Goal: Information Seeking & Learning: Learn about a topic

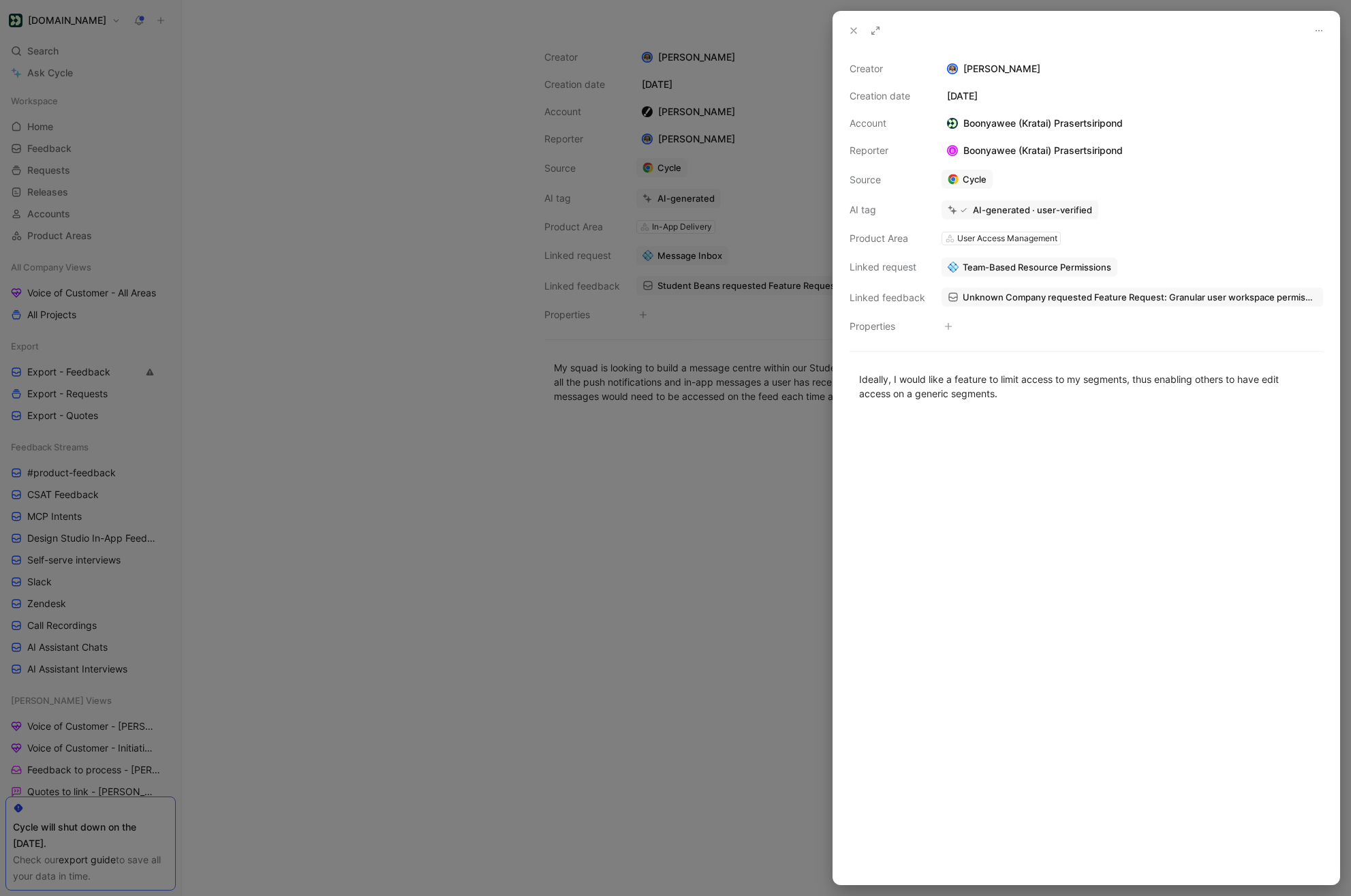
click at [1179, 201] on div "AI-generated · user-verified" at bounding box center [1132, 210] width 381 height 19
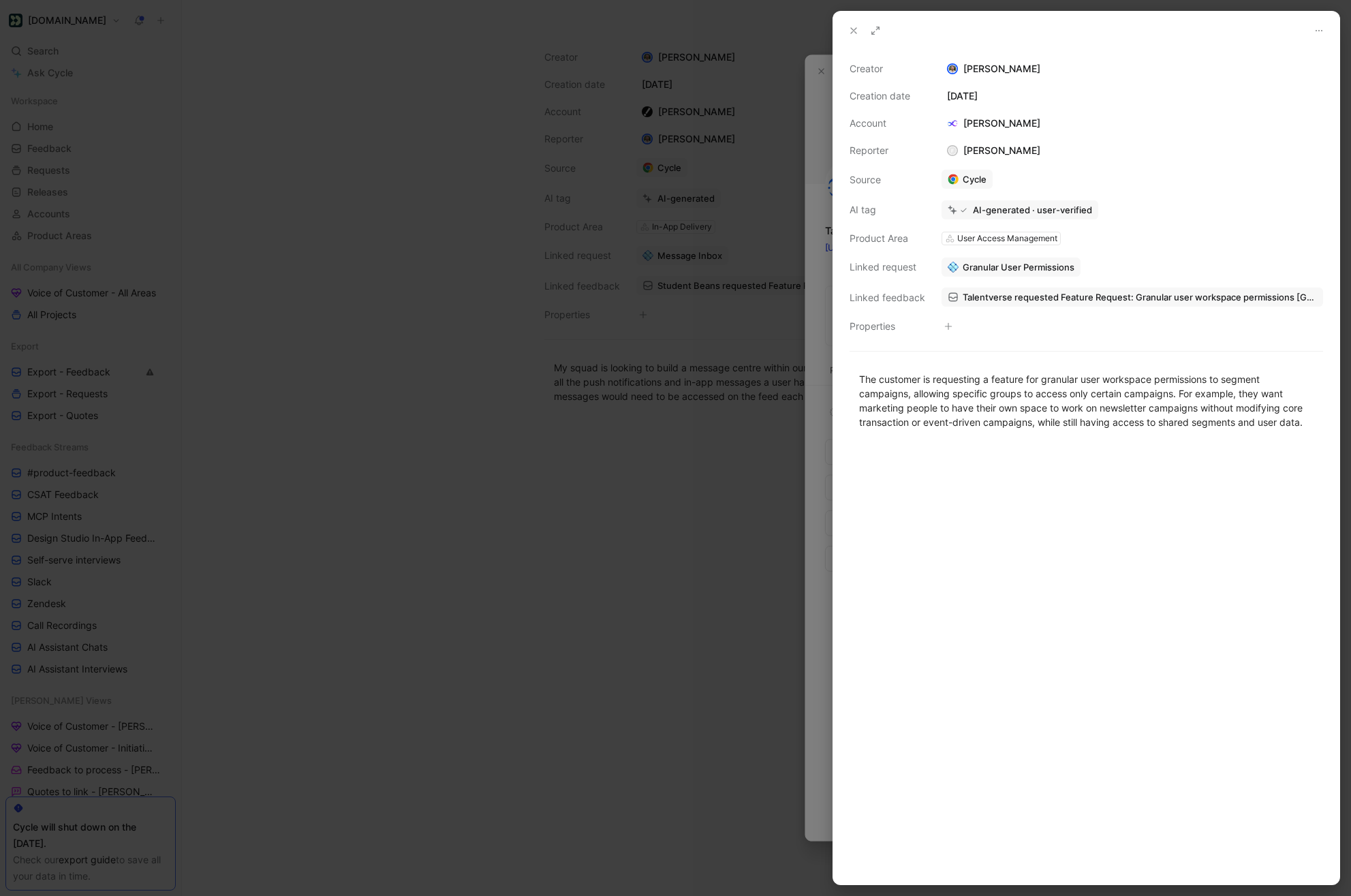
click at [986, 264] on span "Granular User Permissions" at bounding box center [1018, 266] width 112 height 12
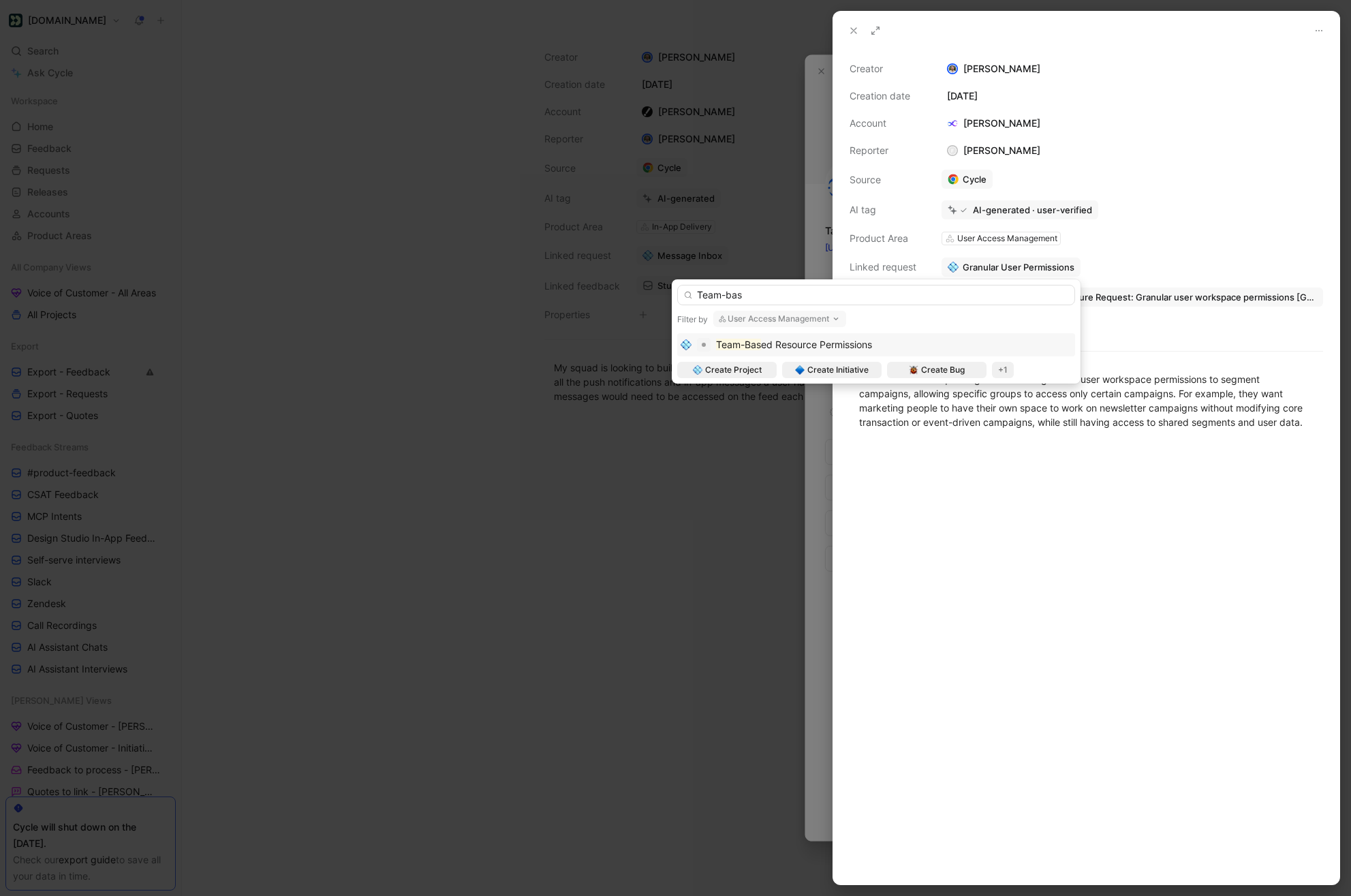
type input "Team-bas"
click at [778, 350] on span "ed Resource Permissions" at bounding box center [817, 344] width 111 height 12
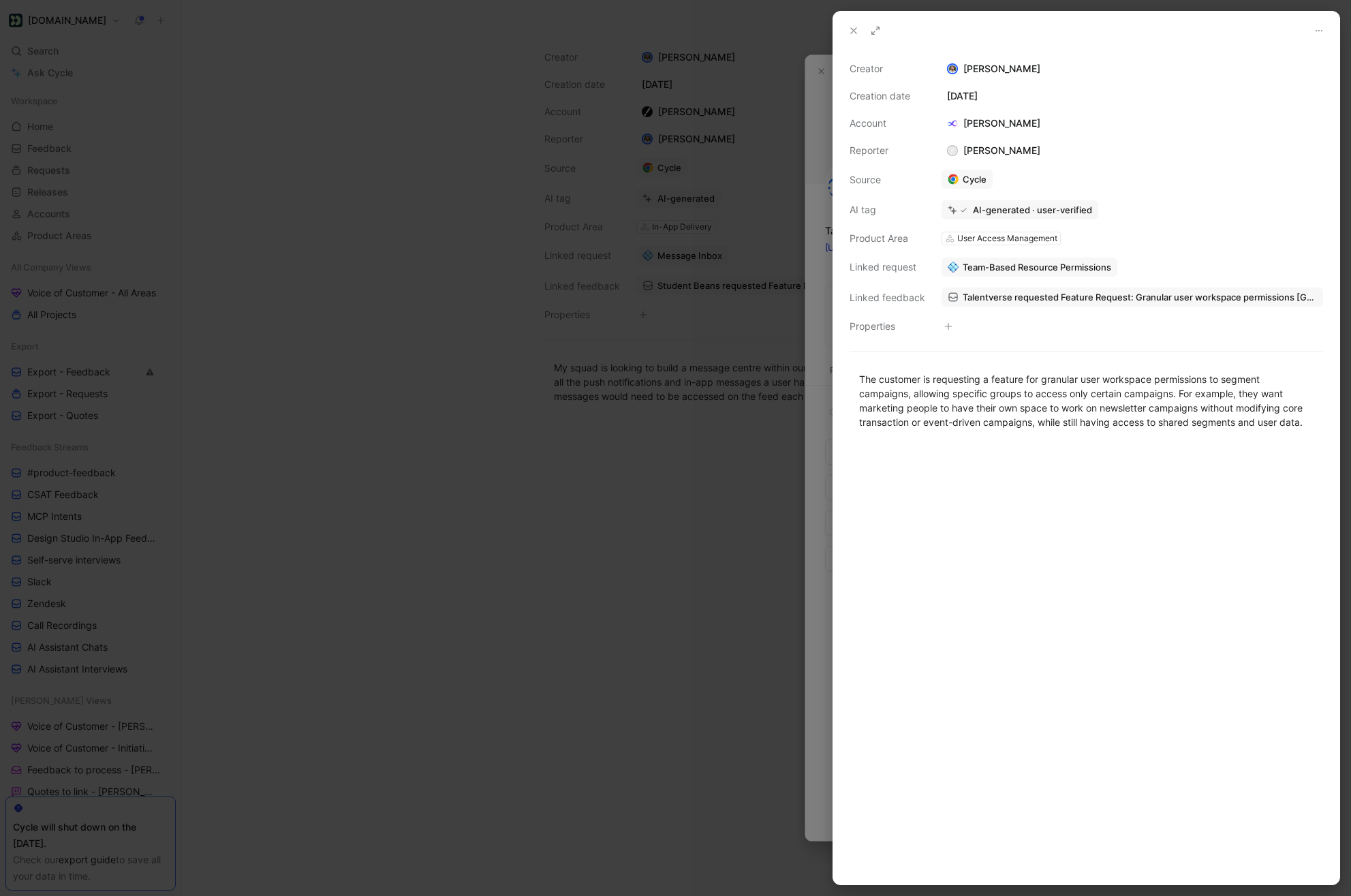
click at [848, 27] on icon at bounding box center [854, 31] width 11 height 11
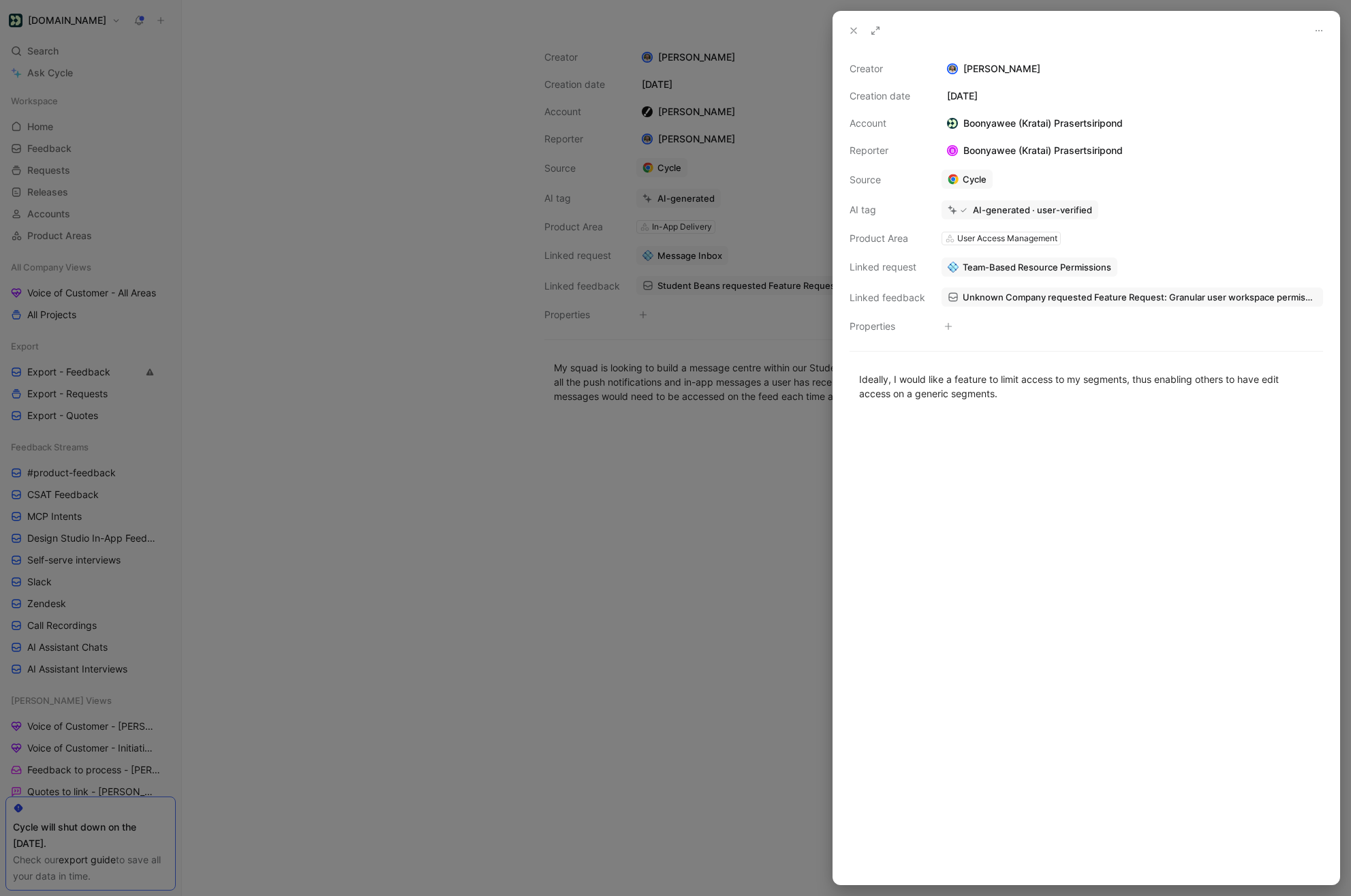
click at [856, 30] on icon at bounding box center [854, 31] width 11 height 11
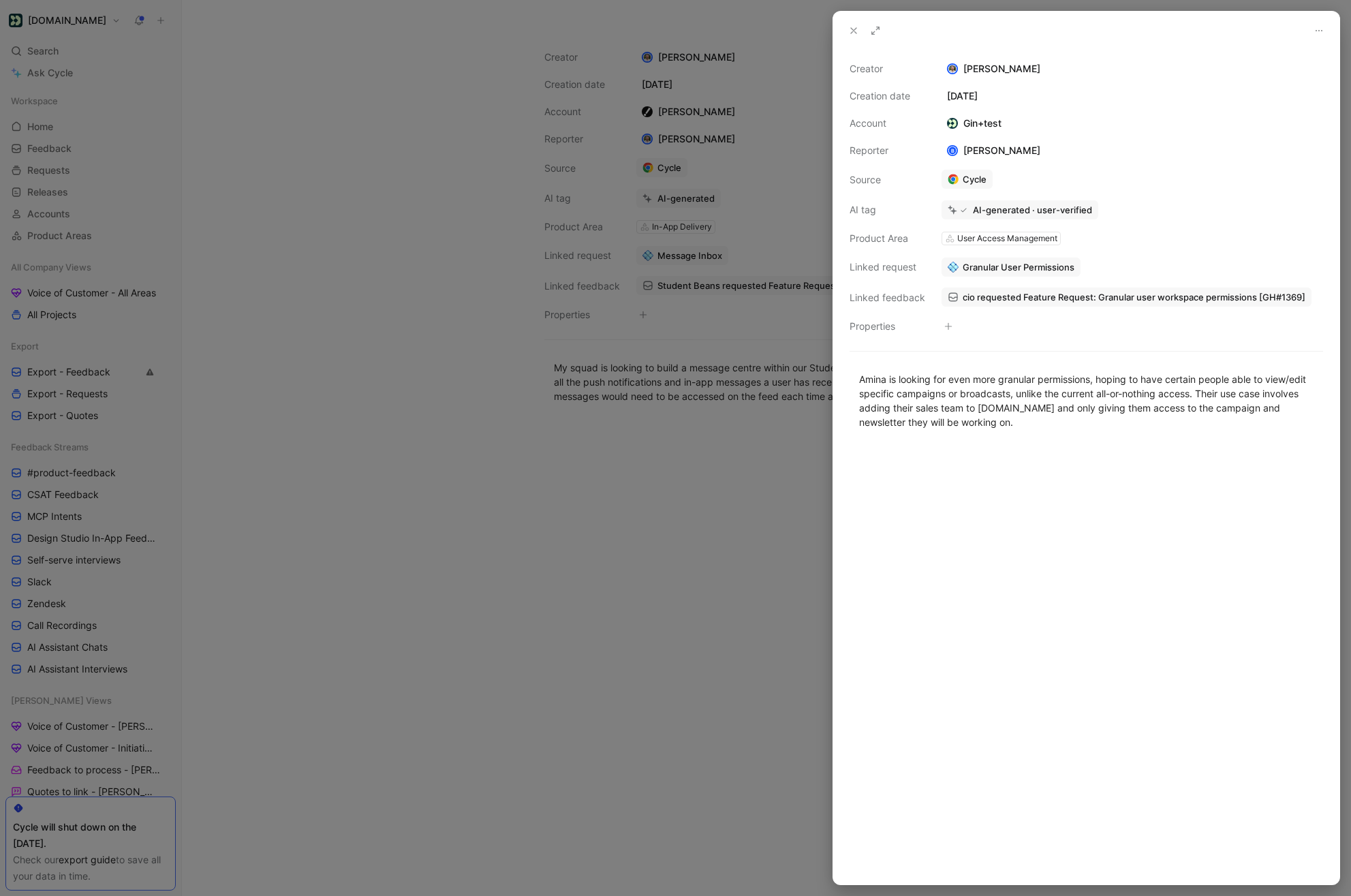
click at [991, 267] on span "Granular User Permissions" at bounding box center [1018, 266] width 112 height 12
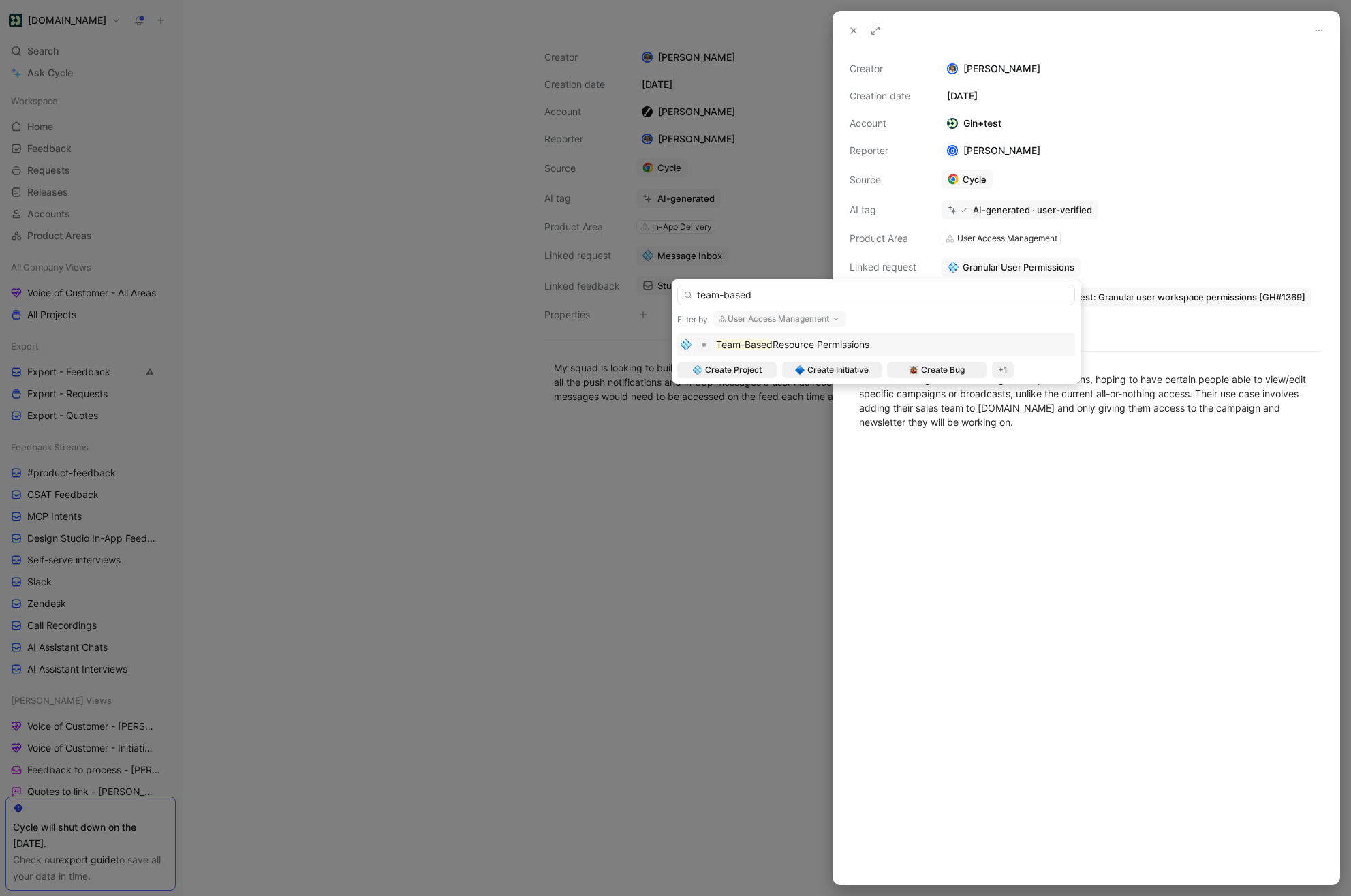
type input "team-based"
click at [792, 350] on div "Team-Based Resource Permissions" at bounding box center [792, 345] width 154 height 17
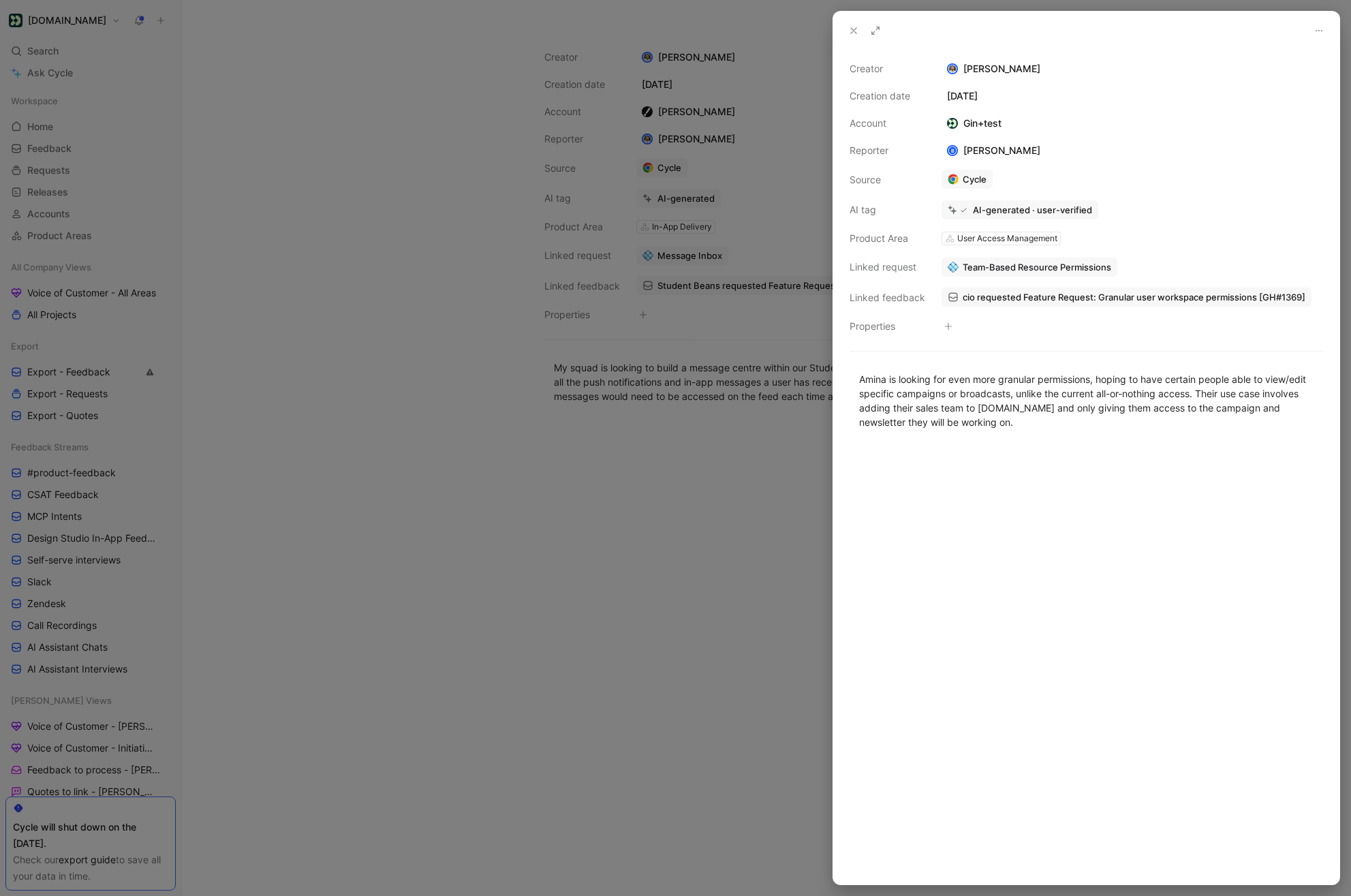
click at [851, 29] on use at bounding box center [854, 31] width 6 height 6
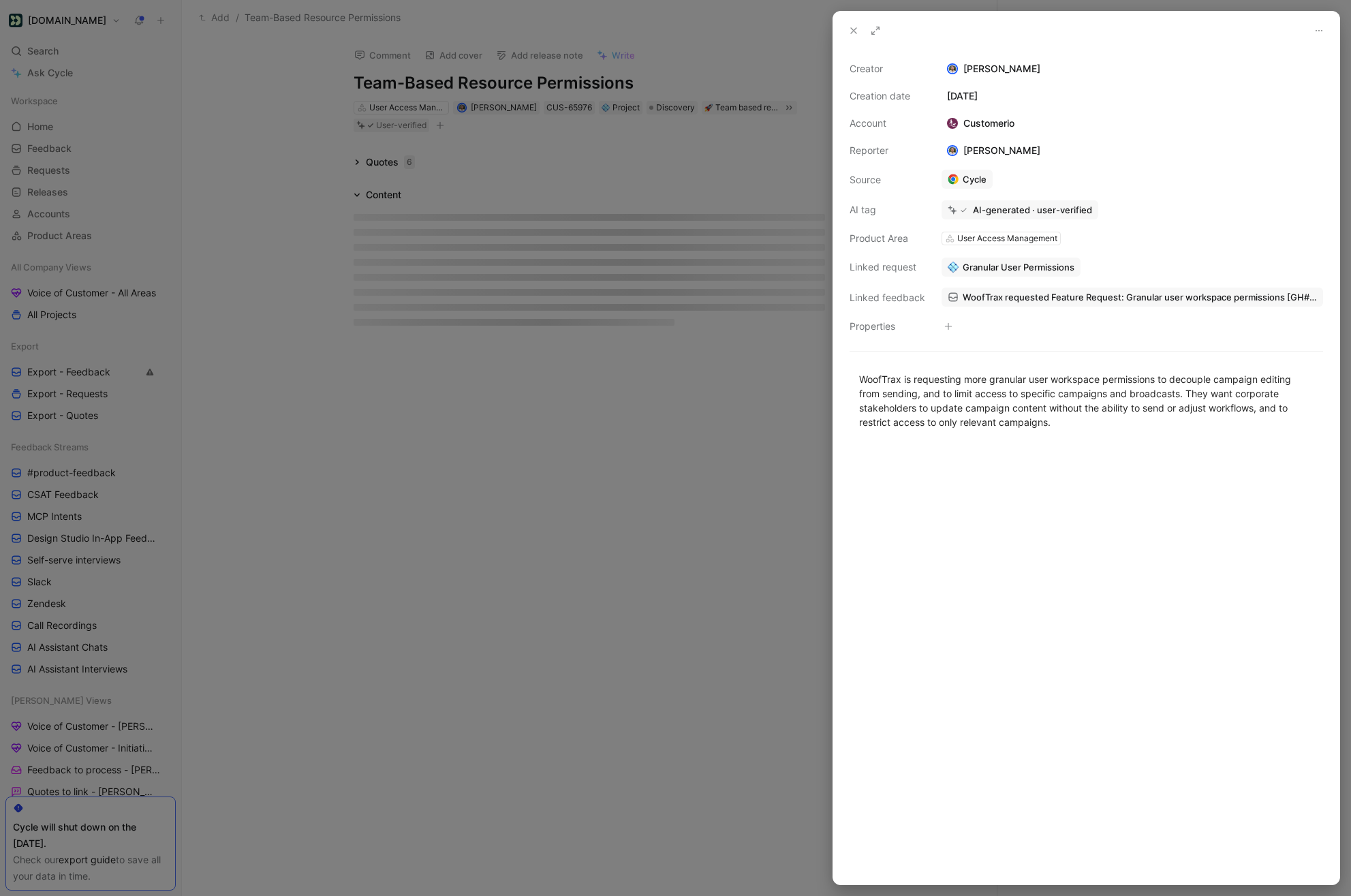
click at [981, 260] on button "Granular User Permissions" at bounding box center [1011, 266] width 139 height 19
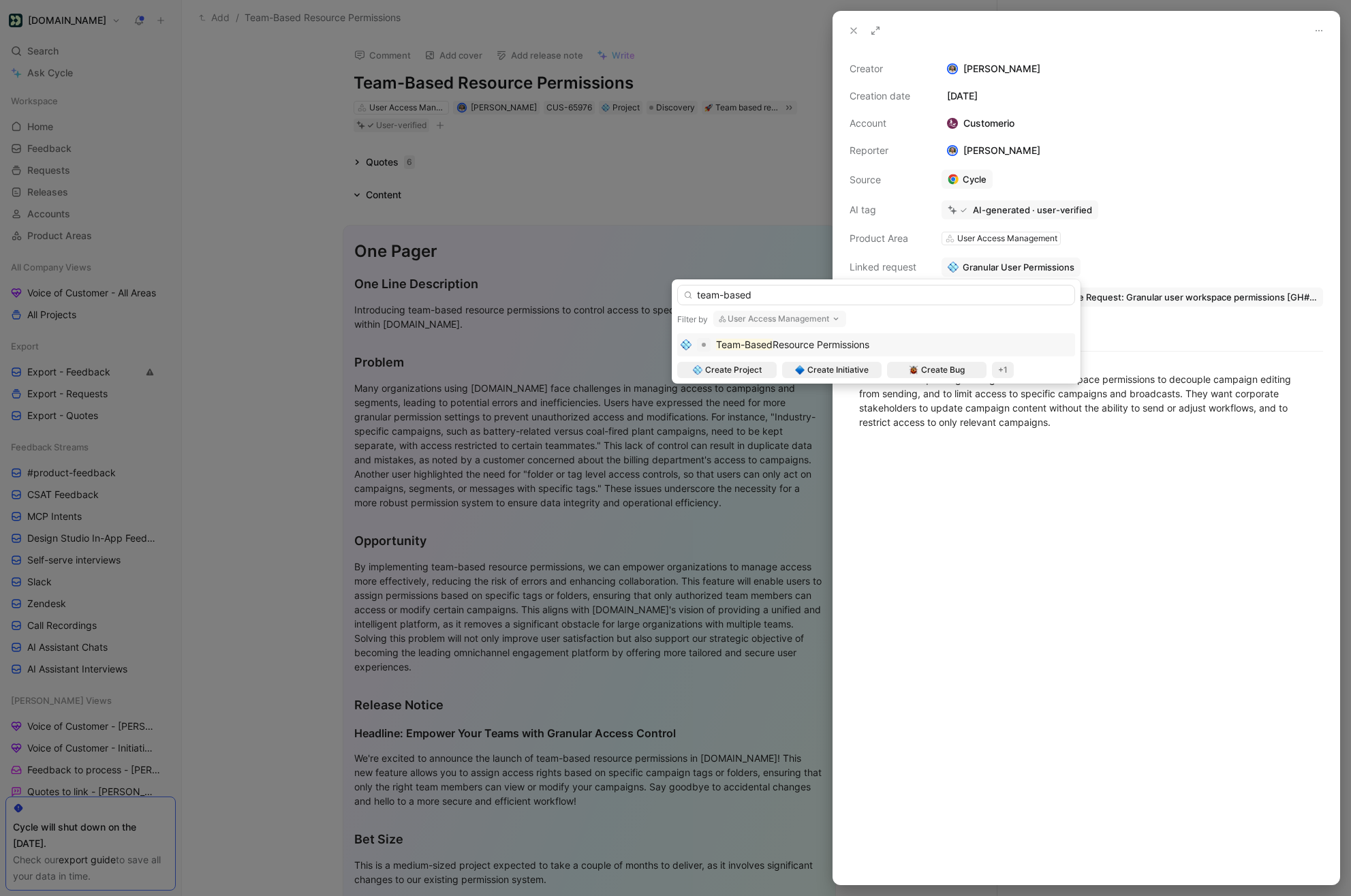
type input "team-based"
click at [848, 342] on span "Resource Permissions" at bounding box center [820, 344] width 97 height 12
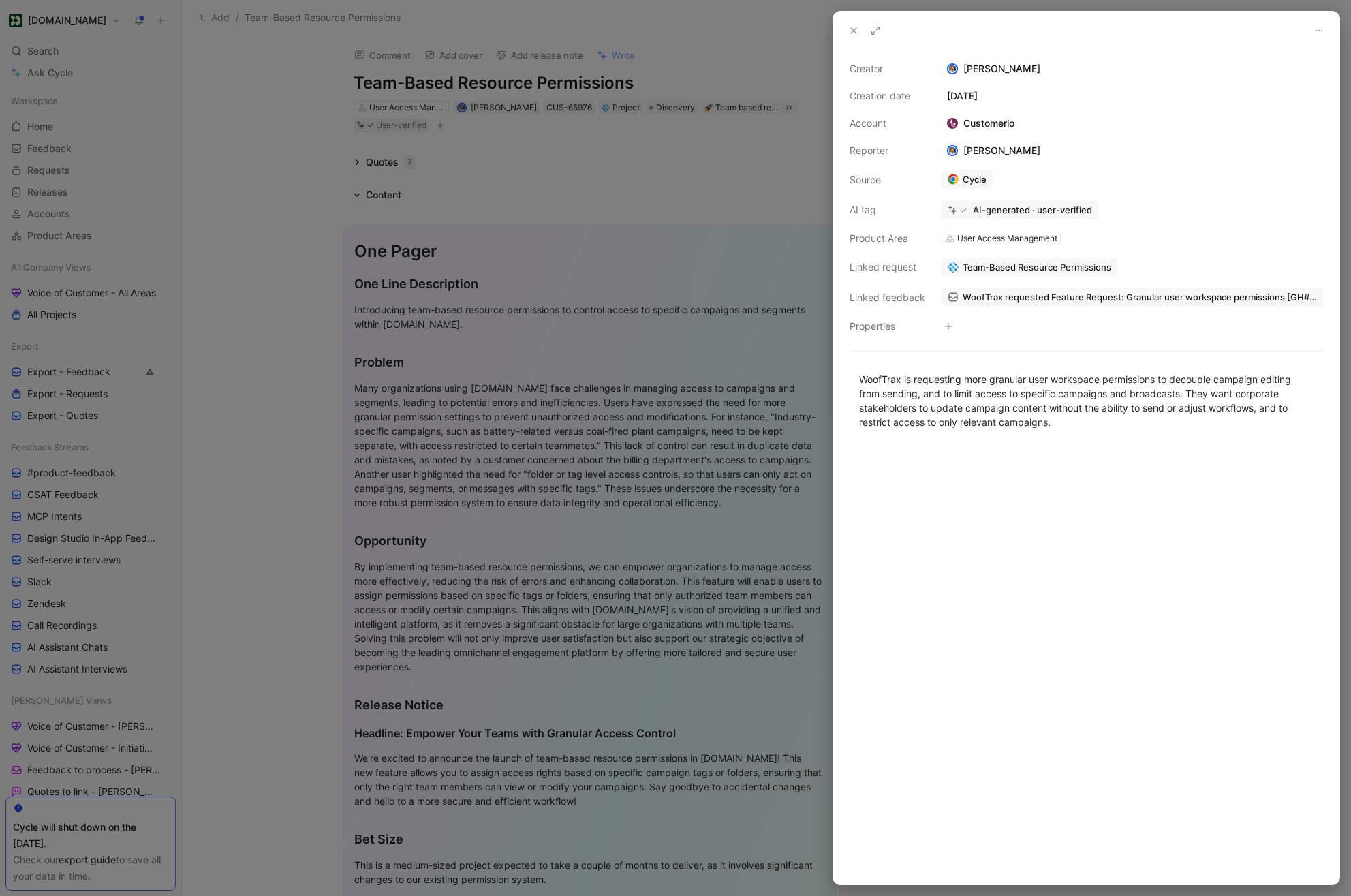
click at [997, 498] on div at bounding box center [1086, 664] width 506 height 440
click at [853, 30] on use at bounding box center [854, 31] width 6 height 6
click at [981, 265] on span "Granular User Permissions" at bounding box center [1018, 266] width 112 height 12
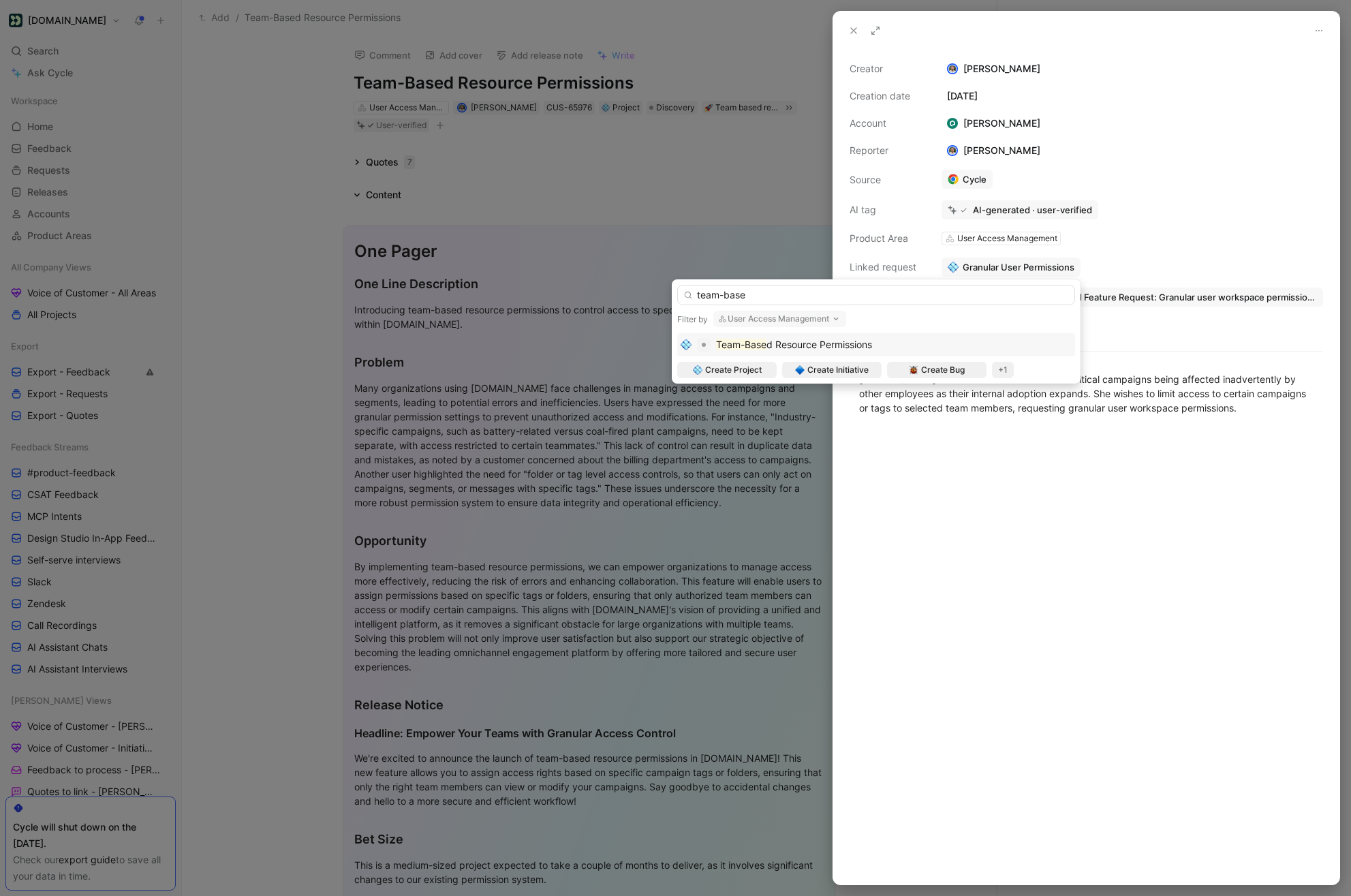
type input "team-base"
click at [831, 340] on span "d Resource Permissions" at bounding box center [819, 344] width 105 height 12
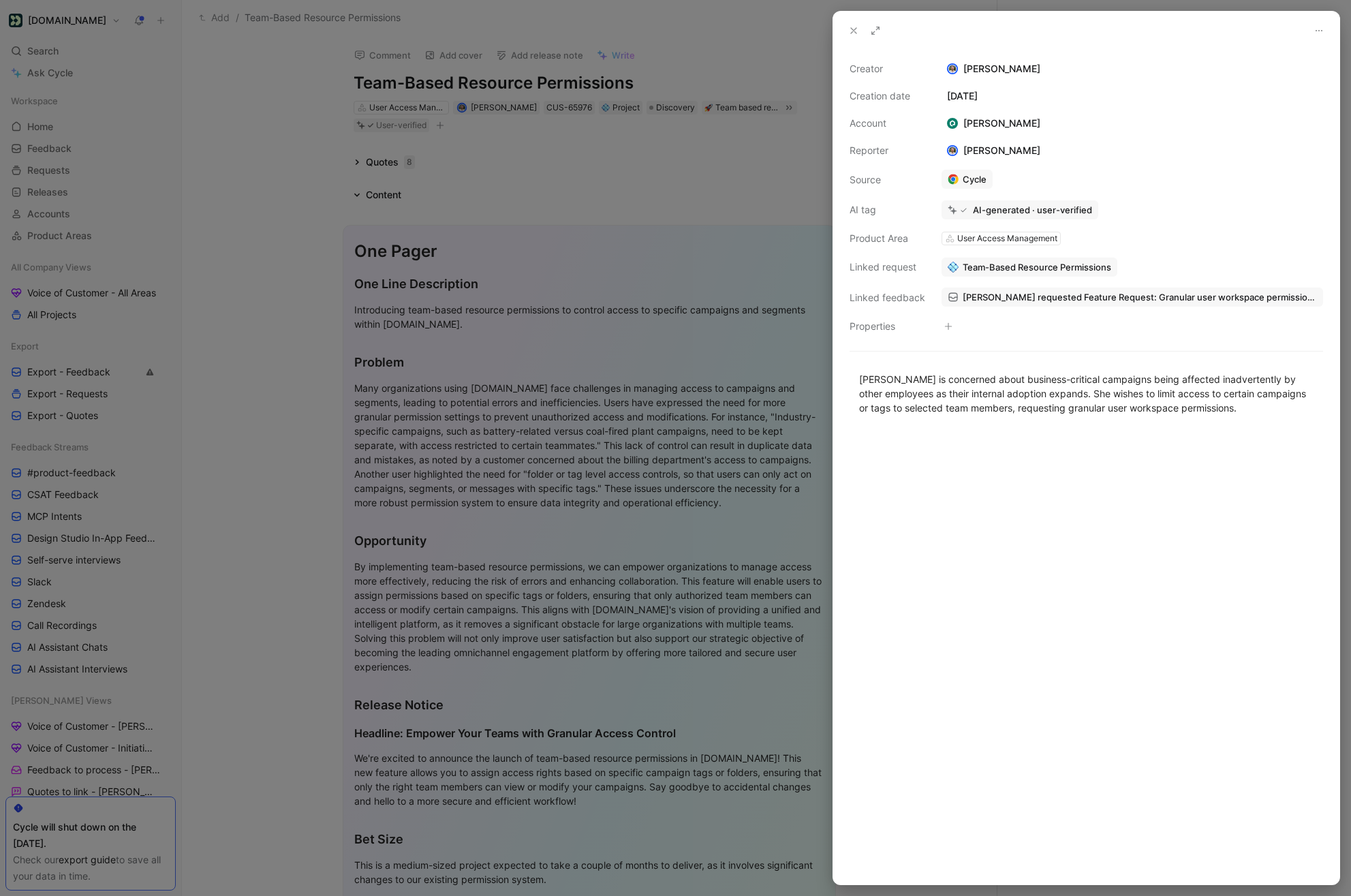
click at [849, 35] on icon at bounding box center [854, 31] width 11 height 11
